Goal: Task Accomplishment & Management: Manage account settings

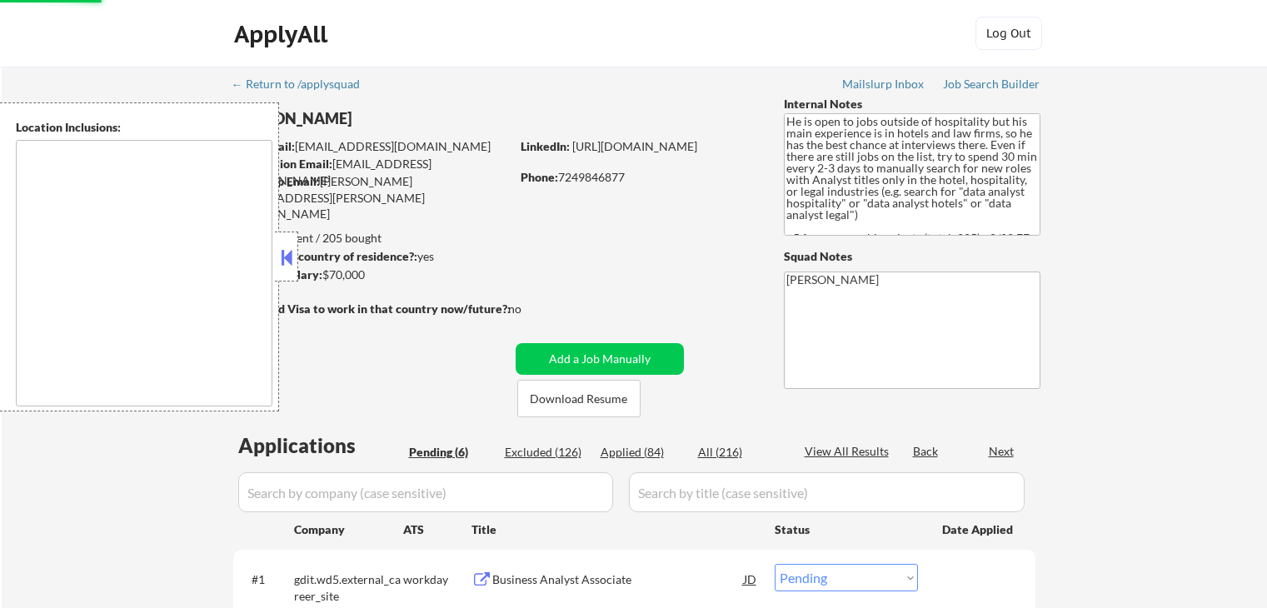
select select ""pending""
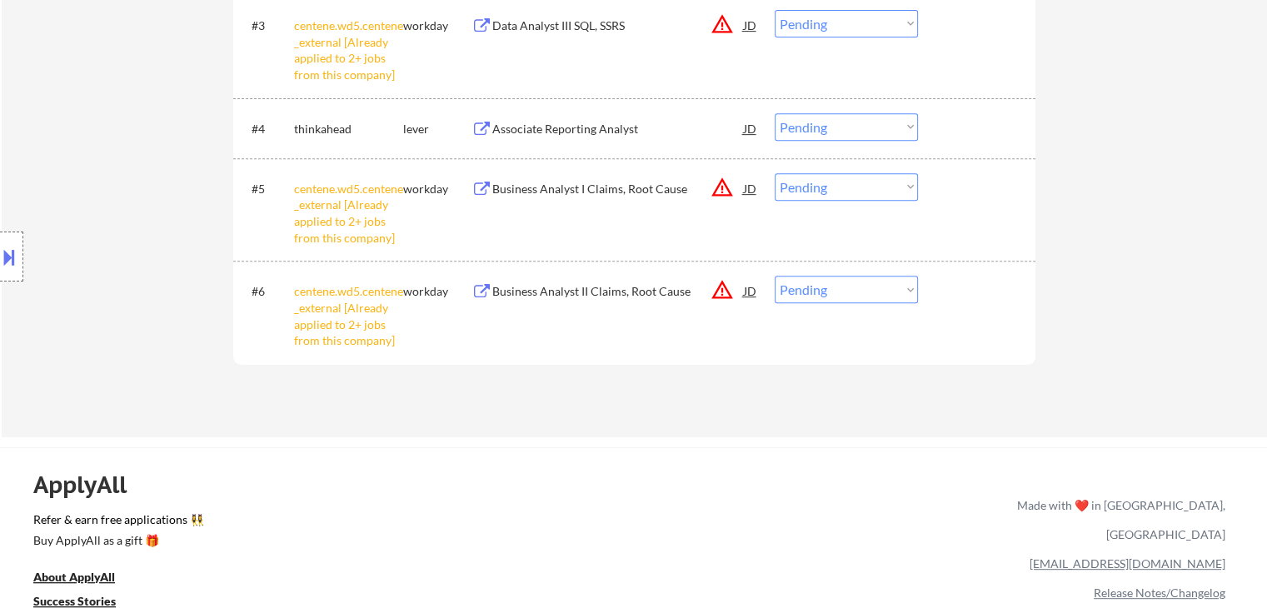
scroll to position [583, 0]
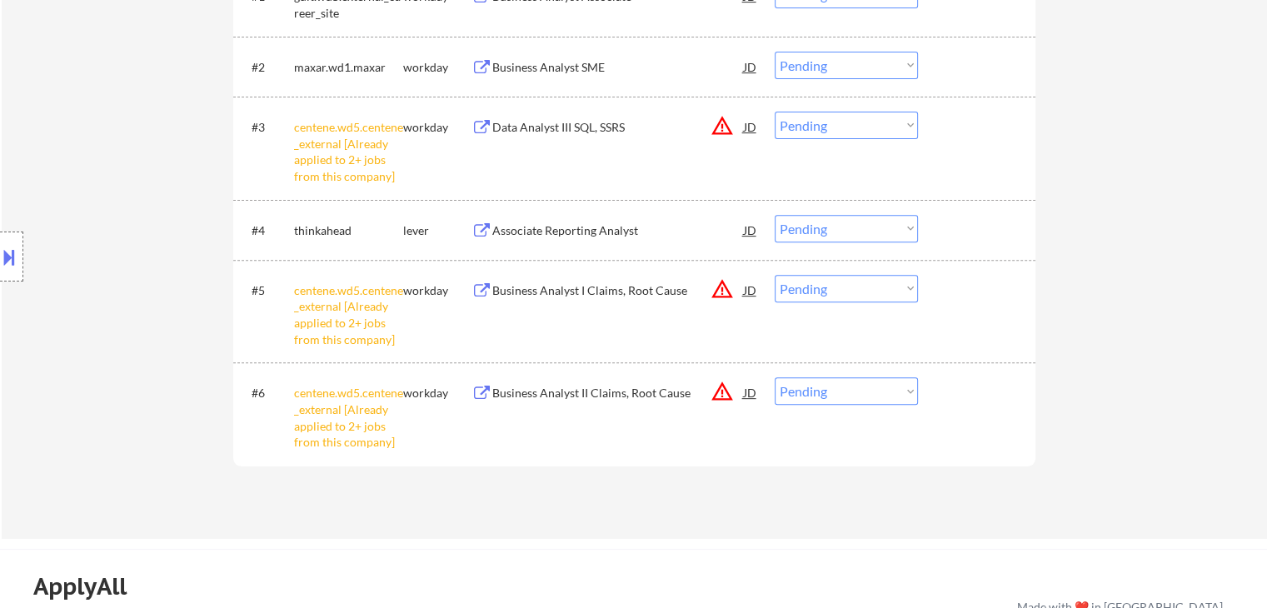
drag, startPoint x: 841, startPoint y: 401, endPoint x: 836, endPoint y: 387, distance: 14.0
click at [841, 401] on select "Choose an option... Pending Applied Excluded (Questions) Excluded (Expired) Exc…" at bounding box center [846, 390] width 143 height 27
select select ""excluded__other_""
click at [775, 377] on select "Choose an option... Pending Applied Excluded (Questions) Excluded (Expired) Exc…" at bounding box center [846, 390] width 143 height 27
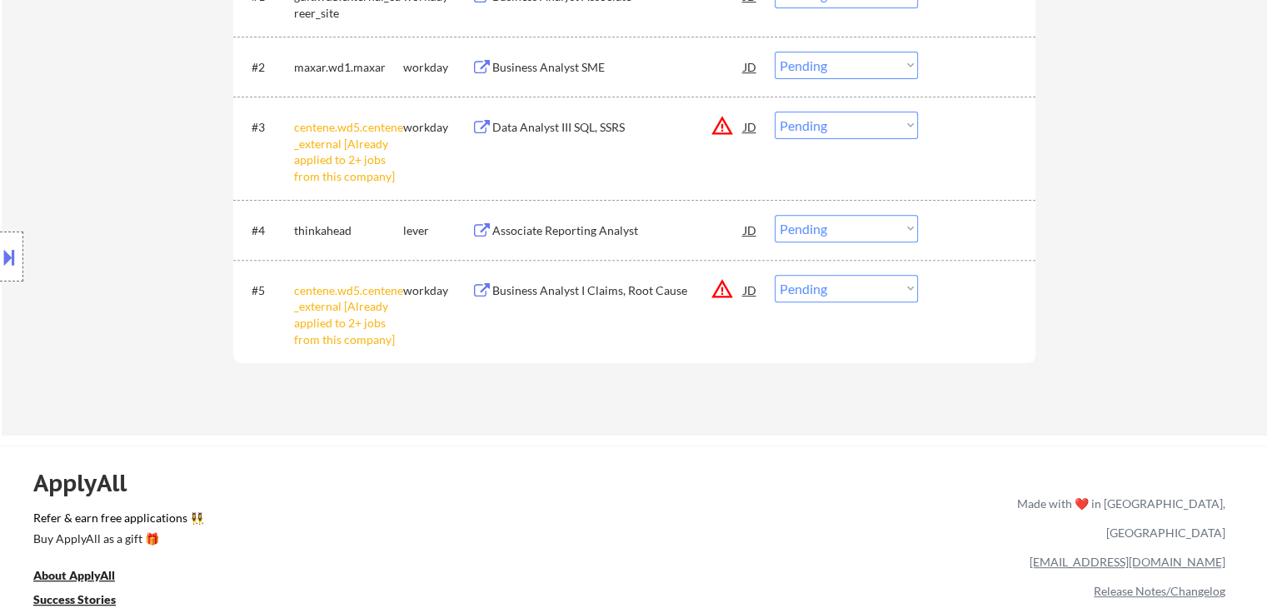
click at [813, 293] on select "Choose an option... Pending Applied Excluded (Questions) Excluded (Expired) Exc…" at bounding box center [846, 288] width 143 height 27
select select ""excluded__other_""
click at [775, 275] on select "Choose an option... Pending Applied Excluded (Questions) Excluded (Expired) Exc…" at bounding box center [846, 288] width 143 height 27
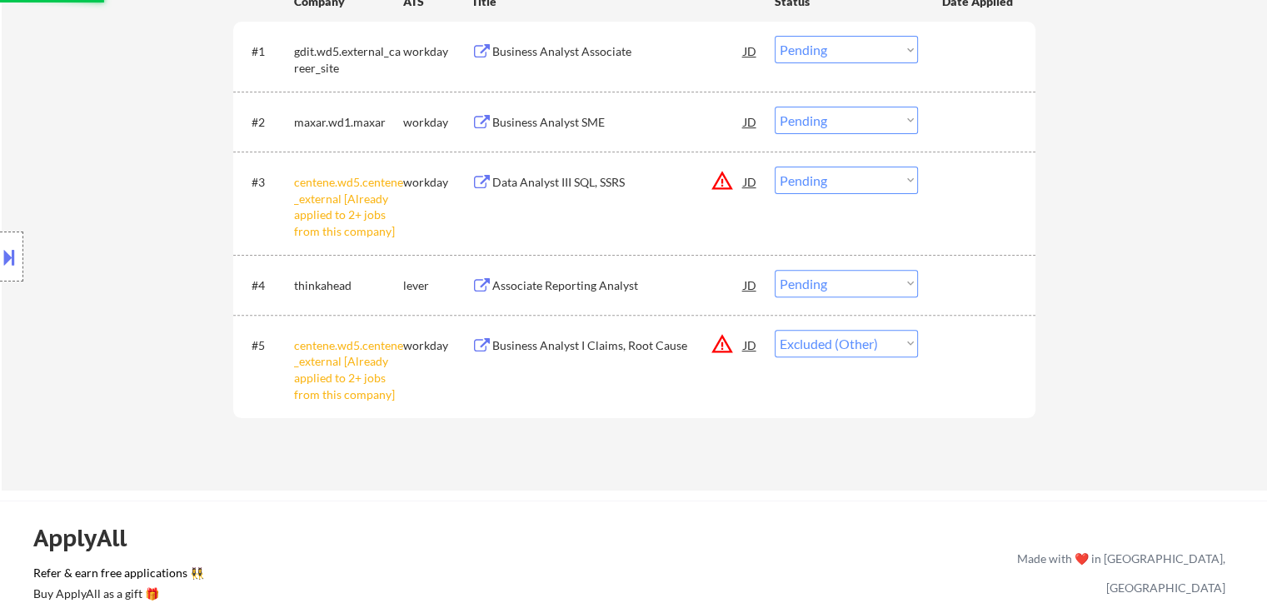
scroll to position [500, 0]
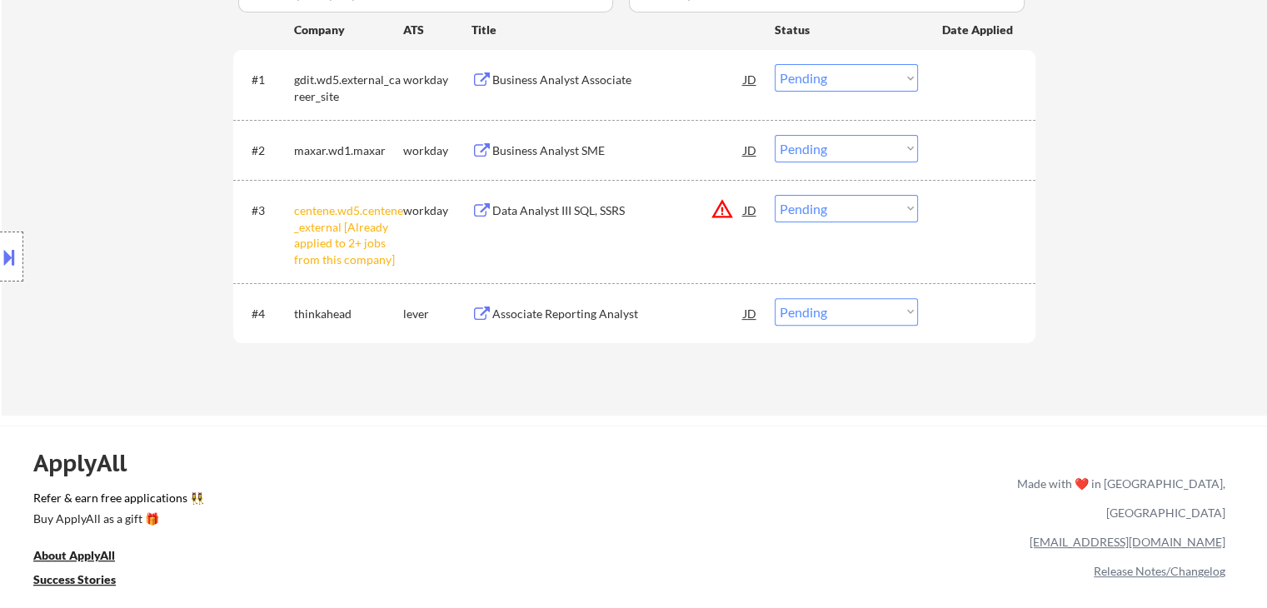
click at [841, 217] on select "Choose an option... Pending Applied Excluded (Questions) Excluded (Expired) Exc…" at bounding box center [846, 208] width 143 height 27
click at [775, 195] on select "Choose an option... Pending Applied Excluded (Questions) Excluded (Expired) Exc…" at bounding box center [846, 208] width 143 height 27
select select ""pending""
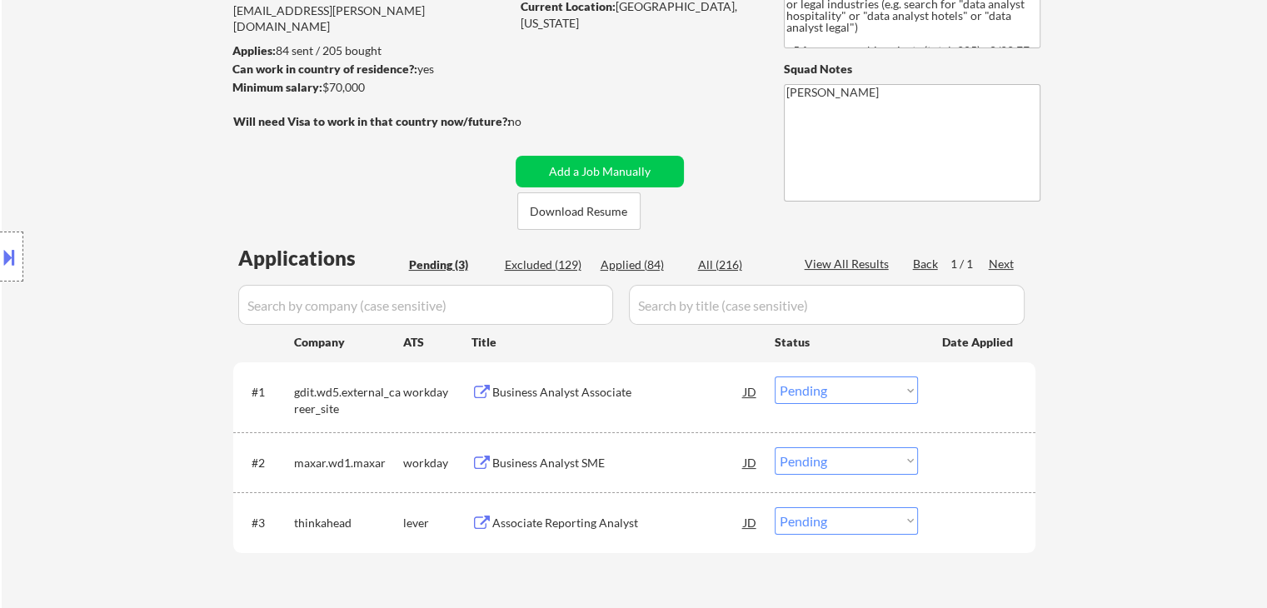
scroll to position [250, 0]
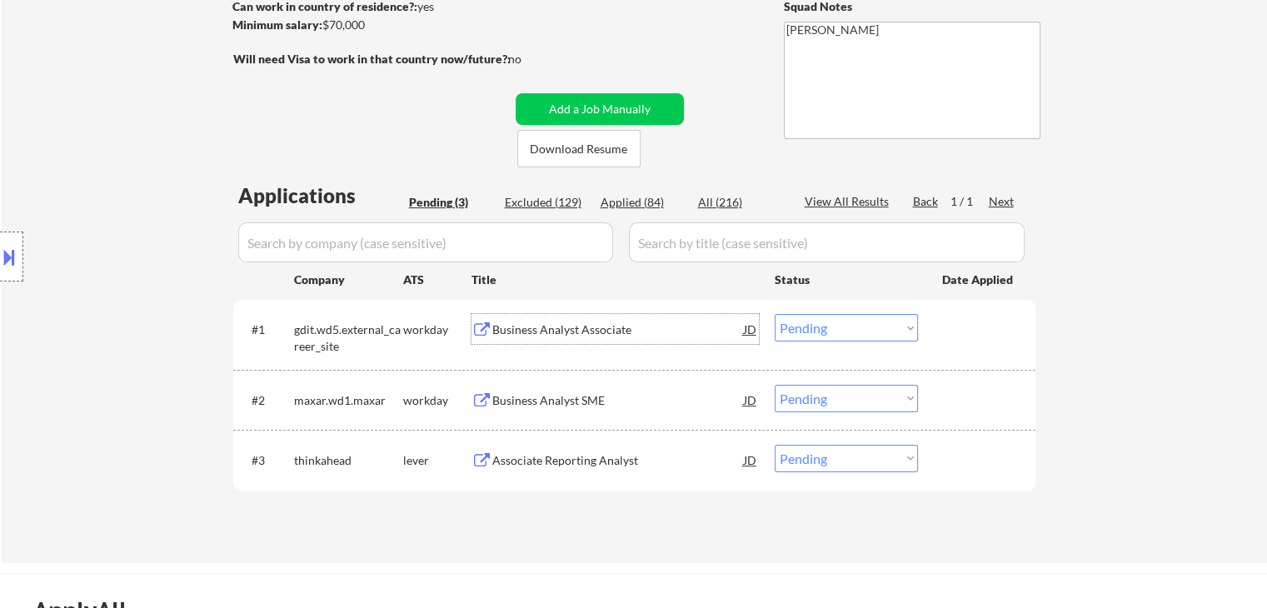
click at [523, 327] on div "Business Analyst Associate" at bounding box center [618, 330] width 252 height 17
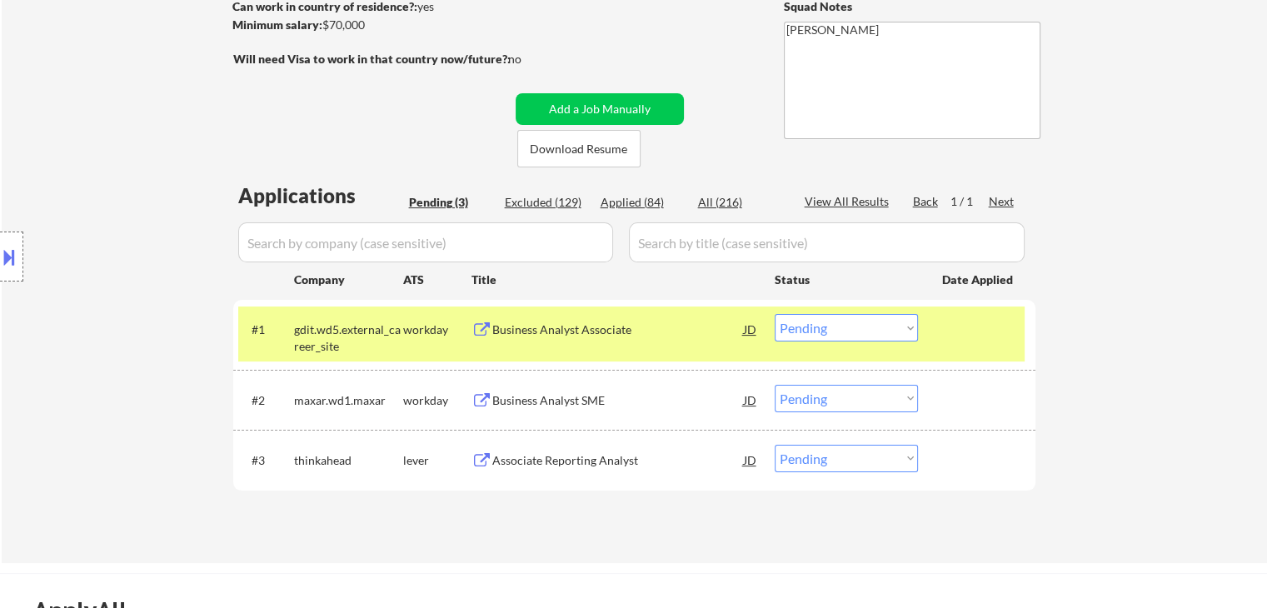
click at [532, 400] on div "Business Analyst SME" at bounding box center [618, 400] width 252 height 17
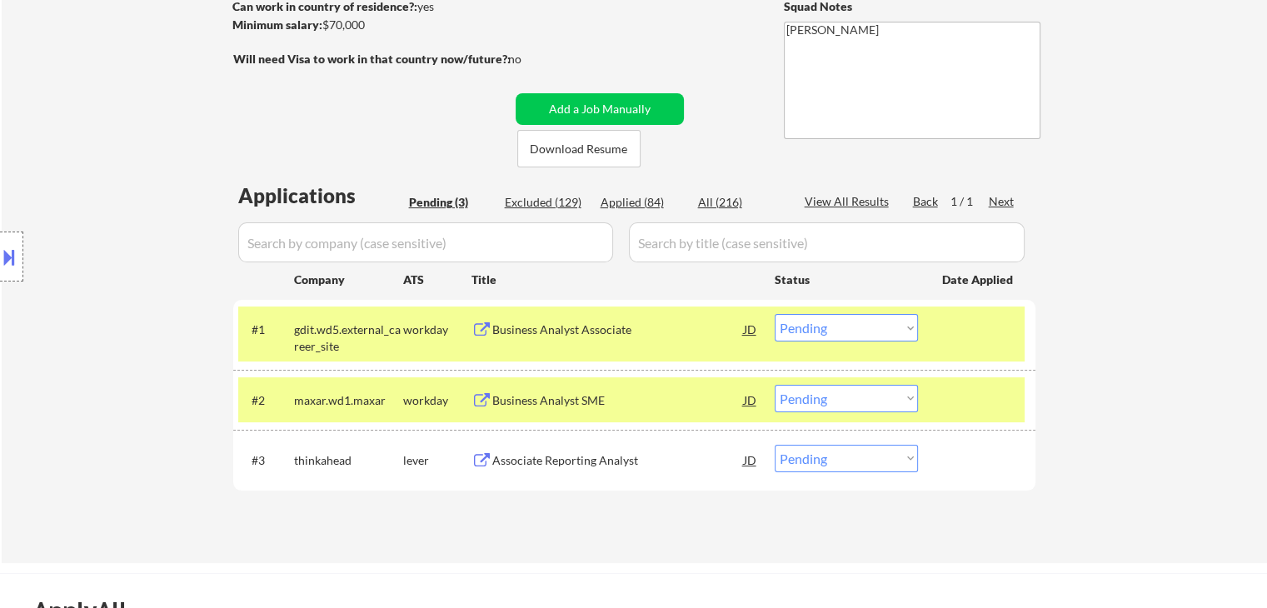
drag, startPoint x: 543, startPoint y: 455, endPoint x: 532, endPoint y: 452, distance: 11.3
click at [544, 456] on div "Associate Reporting Analyst" at bounding box center [618, 460] width 252 height 17
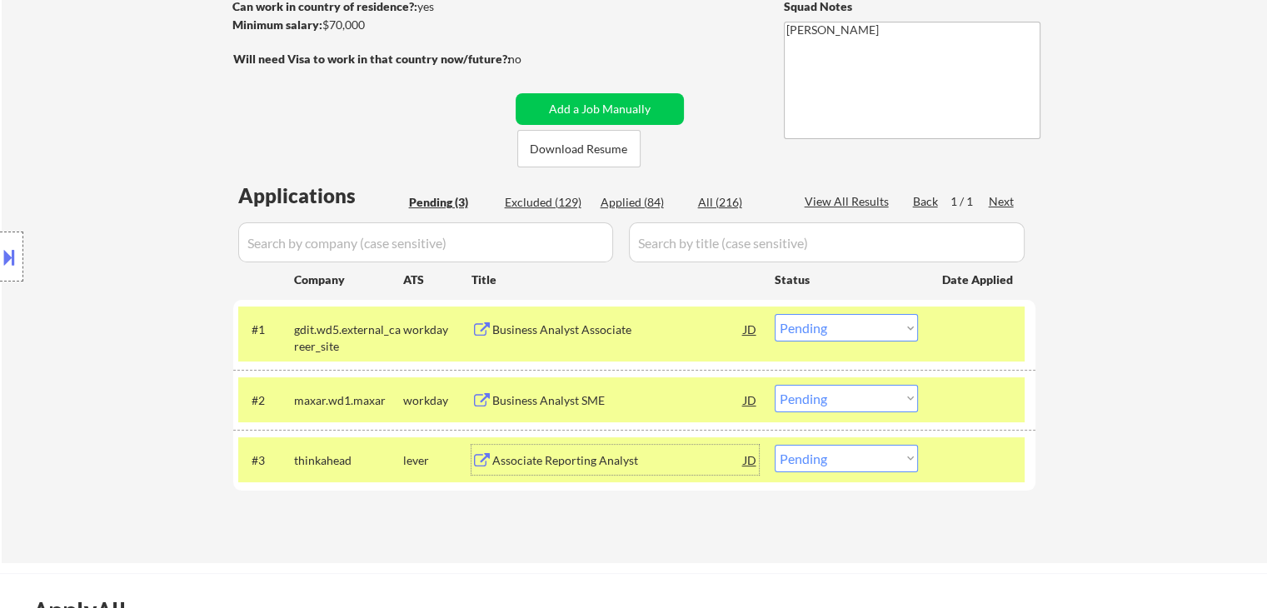
click at [0, 262] on button at bounding box center [9, 256] width 18 height 27
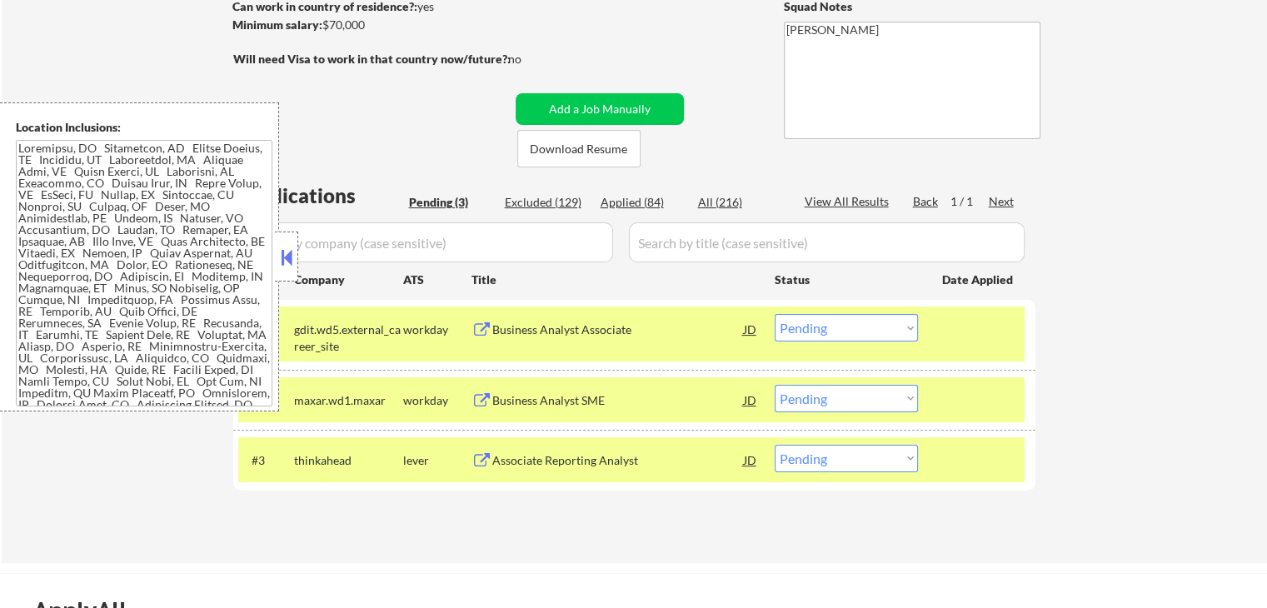
drag, startPoint x: 283, startPoint y: 244, endPoint x: 327, endPoint y: 217, distance: 50.9
click at [283, 245] on button at bounding box center [286, 257] width 18 height 25
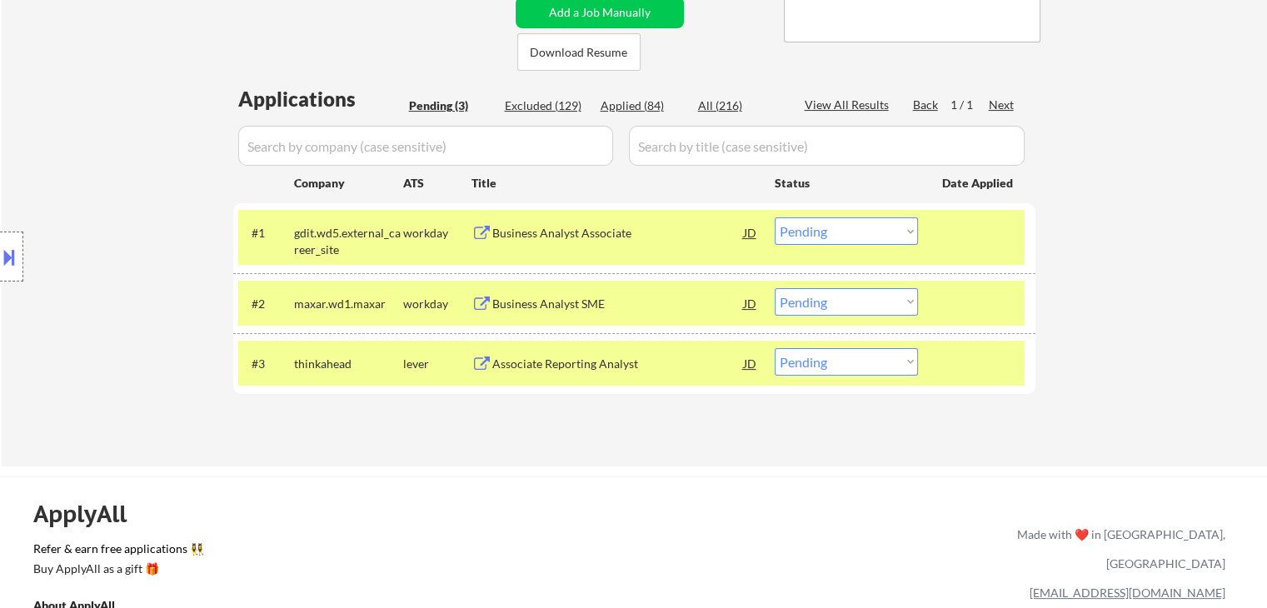
scroll to position [417, 0]
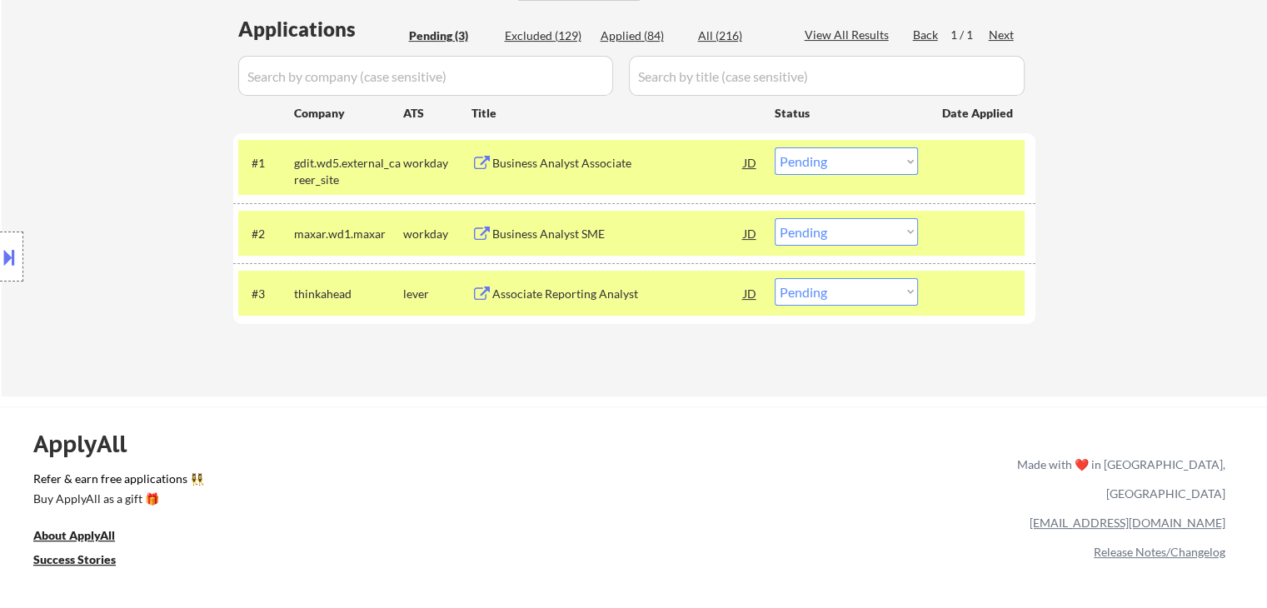
drag, startPoint x: 838, startPoint y: 162, endPoint x: 835, endPoint y: 173, distance: 11.3
click at [838, 162] on select "Choose an option... Pending Applied Excluded (Questions) Excluded (Expired) Exc…" at bounding box center [846, 160] width 143 height 27
click at [775, 147] on select "Choose an option... Pending Applied Excluded (Questions) Excluded (Expired) Exc…" at bounding box center [846, 160] width 143 height 27
select select ""pending""
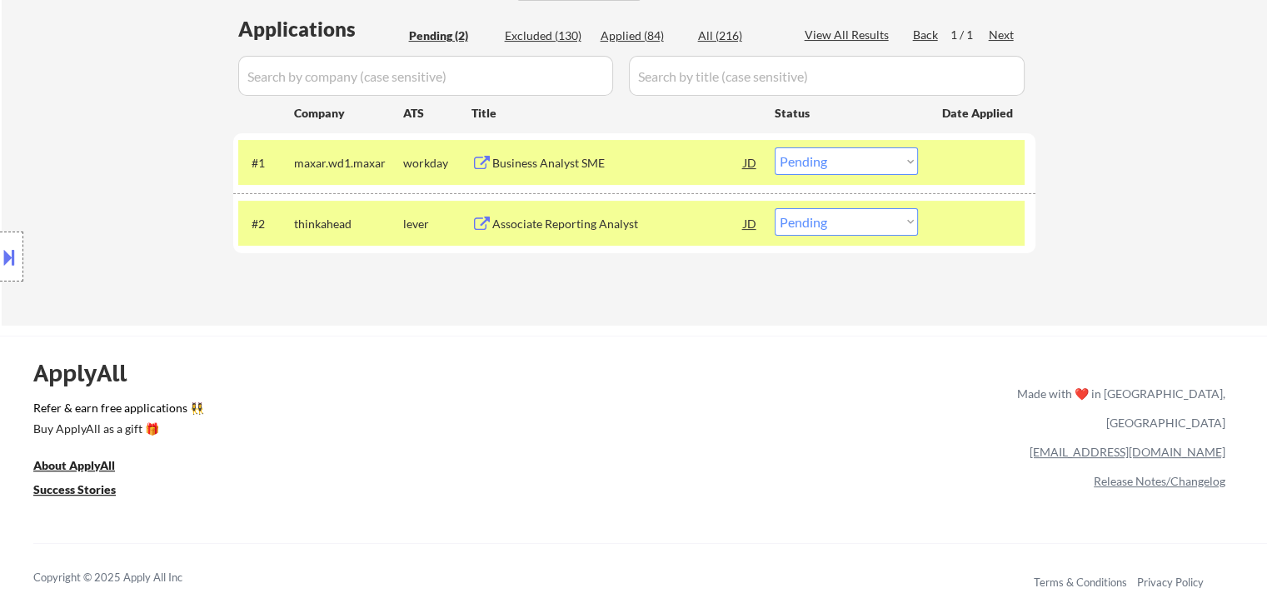
click at [816, 214] on select "Choose an option... Pending Applied Excluded (Questions) Excluded (Expired) Exc…" at bounding box center [846, 221] width 143 height 27
select select ""excluded""
click at [775, 208] on select "Choose an option... Pending Applied Excluded (Questions) Excluded (Expired) Exc…" at bounding box center [846, 221] width 143 height 27
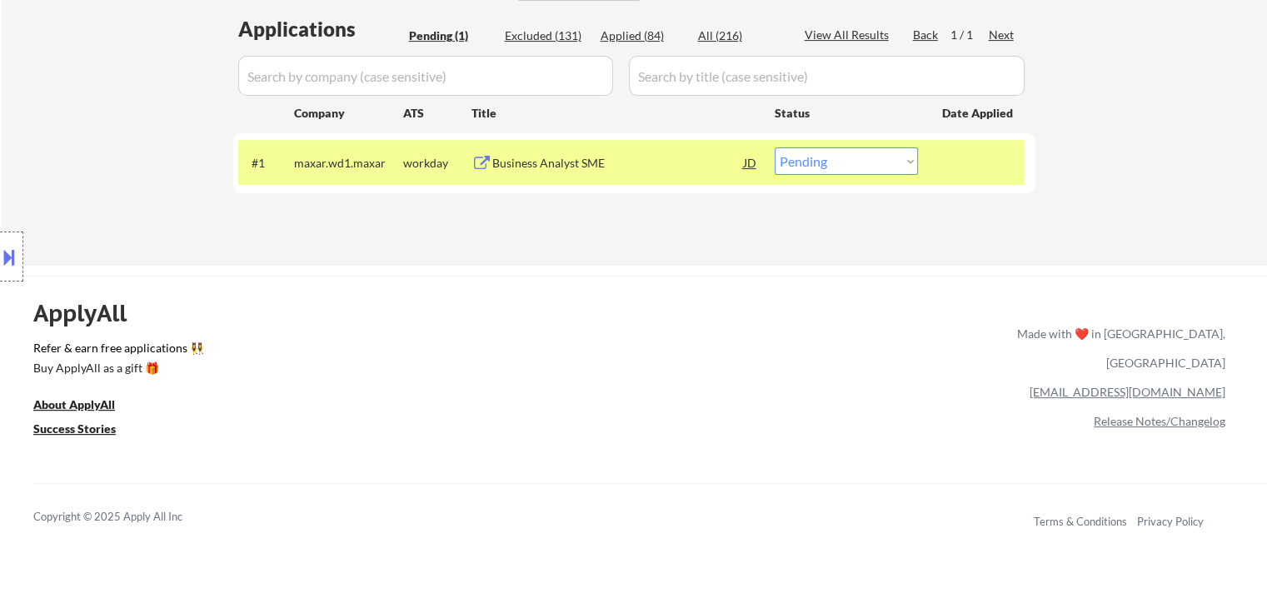
click at [3, 249] on button at bounding box center [9, 256] width 18 height 27
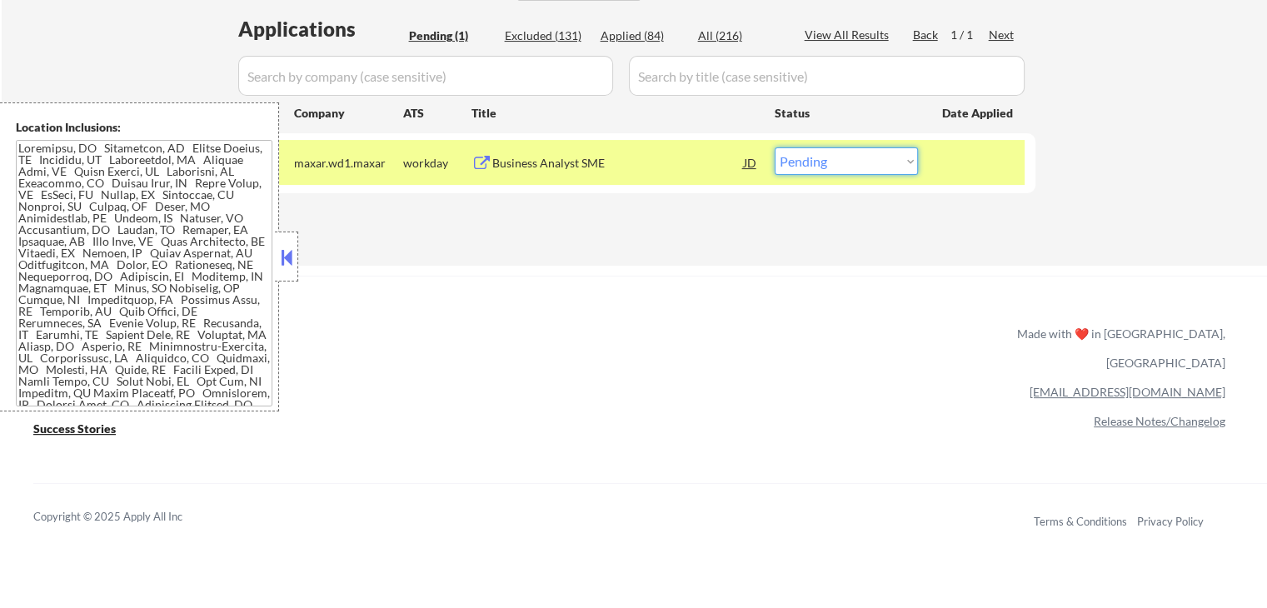
click at [789, 164] on select "Choose an option... Pending Applied Excluded (Questions) Excluded (Expired) Exc…" at bounding box center [846, 160] width 143 height 27
select select ""excluded""
click at [775, 147] on select "Choose an option... Pending Applied Excluded (Questions) Excluded (Expired) Exc…" at bounding box center [846, 160] width 143 height 27
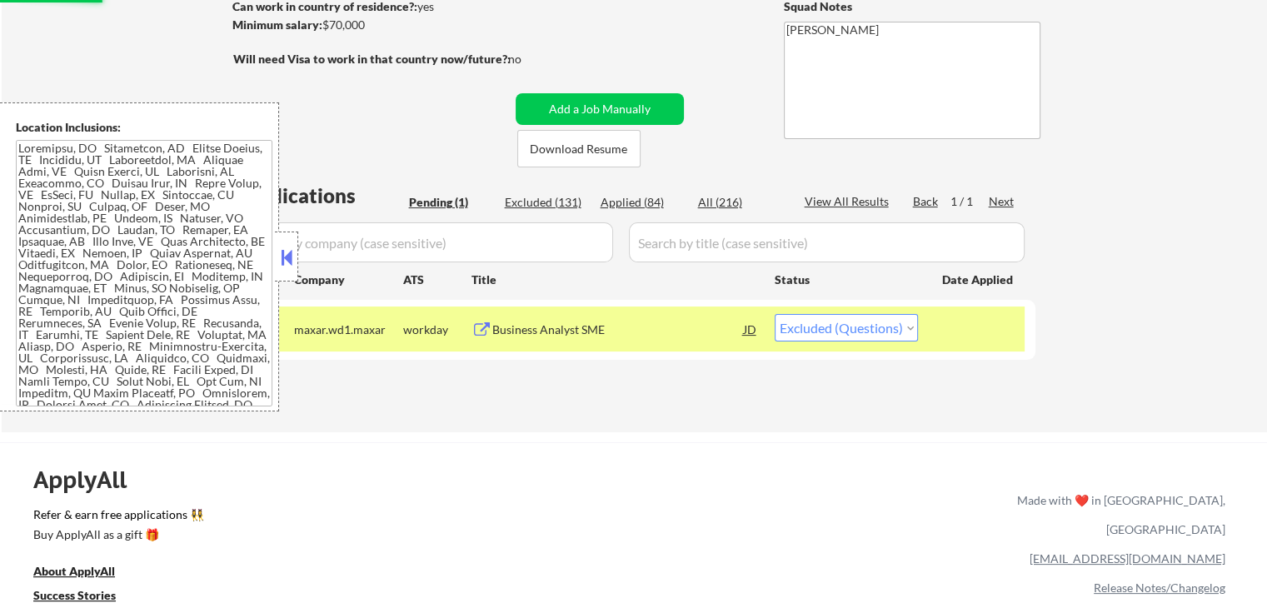
scroll to position [167, 0]
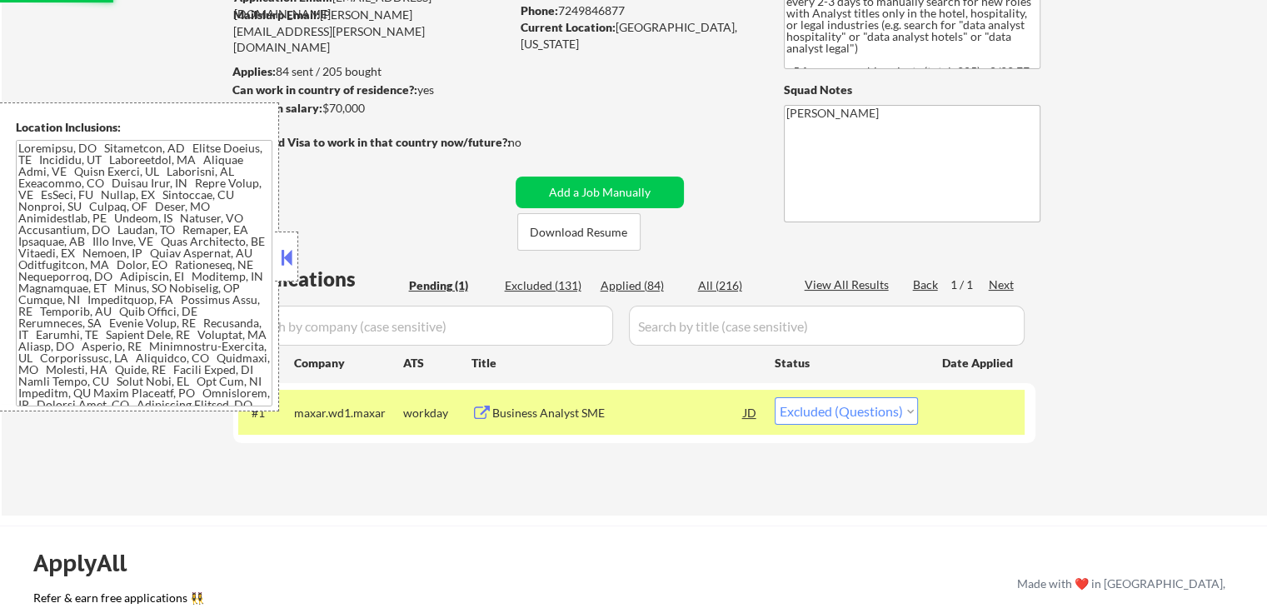
click at [284, 262] on button at bounding box center [286, 257] width 18 height 25
